Goal: Find specific page/section: Find specific page/section

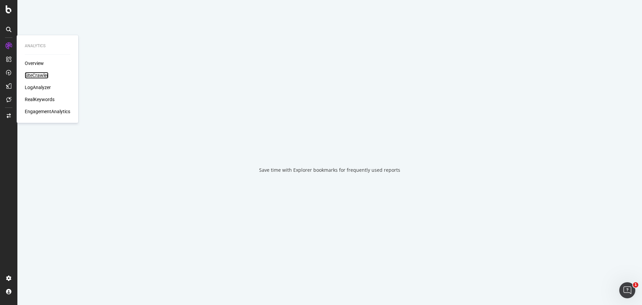
click at [42, 76] on div "SiteCrawler" at bounding box center [37, 75] width 24 height 7
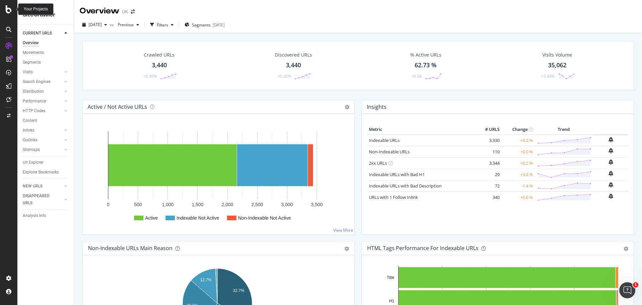
click at [4, 10] on div at bounding box center [9, 9] width 16 height 8
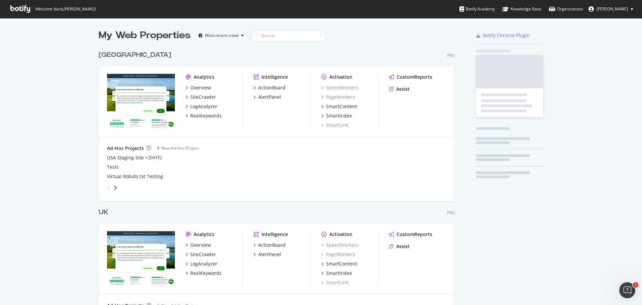
scroll to position [300, 632]
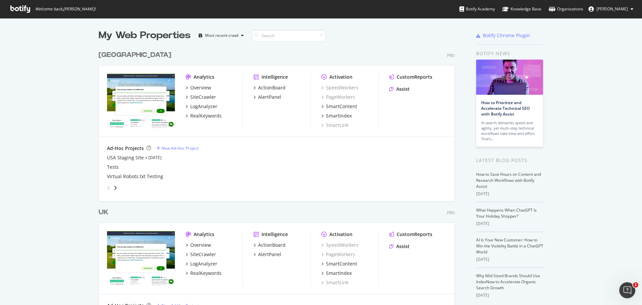
click at [99, 53] on div "[GEOGRAPHIC_DATA]" at bounding box center [135, 55] width 73 height 10
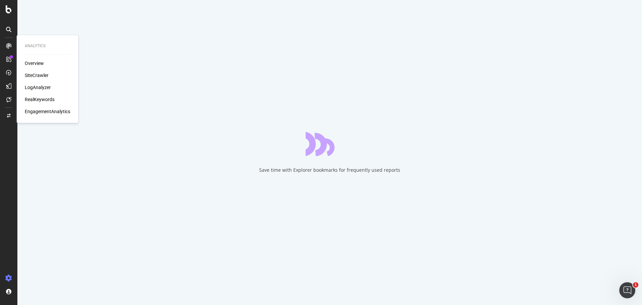
click at [34, 77] on div "SiteCrawler" at bounding box center [37, 75] width 24 height 7
